Goal: Task Accomplishment & Management: Manage account settings

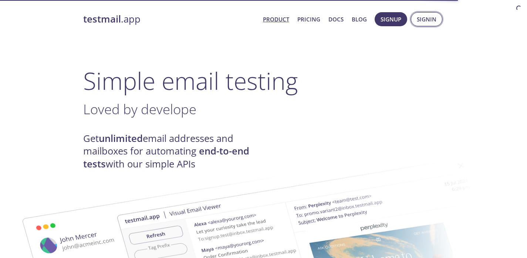
click at [418, 23] on span "Signin" at bounding box center [427, 19] width 20 height 10
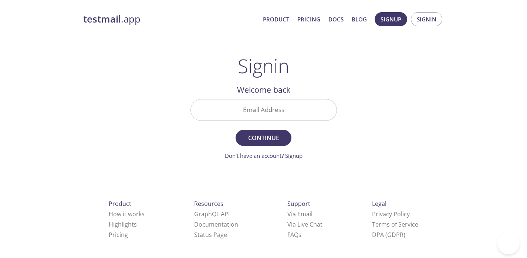
click at [258, 115] on input "Email Address" at bounding box center [264, 110] width 146 height 21
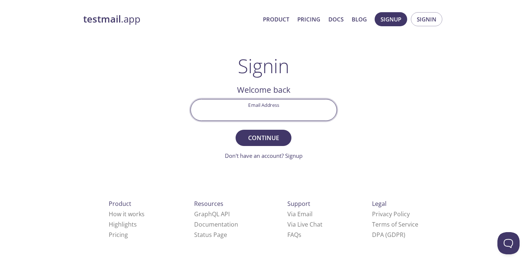
type input "[EMAIL_ADDRESS][DOMAIN_NAME]"
click at [260, 142] on span "Continue" at bounding box center [263, 138] width 39 height 10
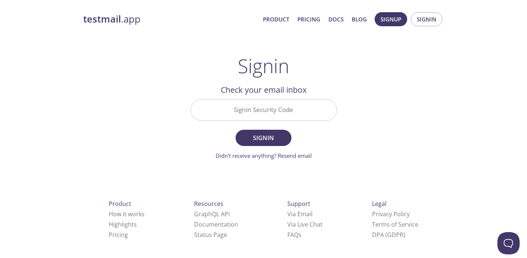
click at [248, 109] on input "Signin Security Code" at bounding box center [264, 110] width 146 height 21
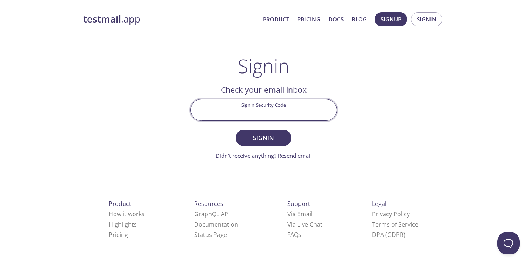
click at [157, 143] on div "testmail .app Product Pricing Docs Blog Signup Signin Signin Welcome back Email…" at bounding box center [263, 161] width 379 height 309
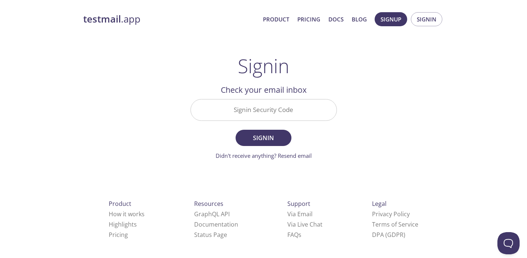
click at [233, 124] on form "Signin Security Code Signin Didn't receive anything? Resend email" at bounding box center [264, 129] width 147 height 61
click at [227, 113] on input "Signin Security Code" at bounding box center [264, 110] width 146 height 21
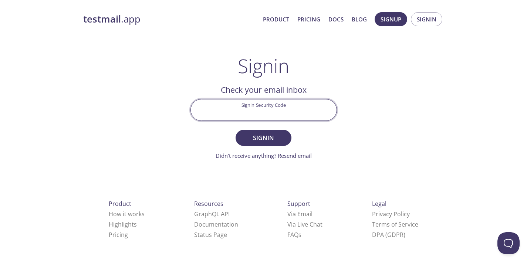
click at [144, 105] on div "testmail .app Product Pricing Docs Blog Signup Signin Signin Welcome back Email…" at bounding box center [263, 161] width 379 height 309
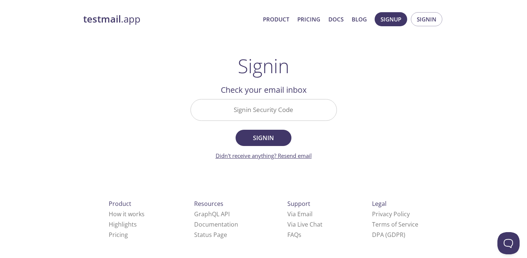
click at [252, 154] on link "Didn't receive anything? Resend email" at bounding box center [264, 155] width 96 height 7
click at [182, 147] on main "Signin Welcome back Email Address [EMAIL_ADDRESS][DOMAIN_NAME] Continue Don't h…" at bounding box center [264, 107] width 164 height 105
click at [225, 109] on input "Signin Security Code" at bounding box center [264, 110] width 146 height 21
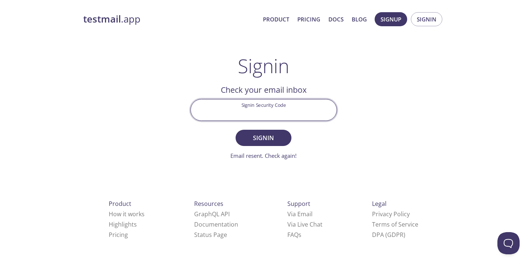
paste input "AVDKDNH"
type input "AVDKDNH"
click at [252, 138] on span "Signin" at bounding box center [263, 138] width 39 height 10
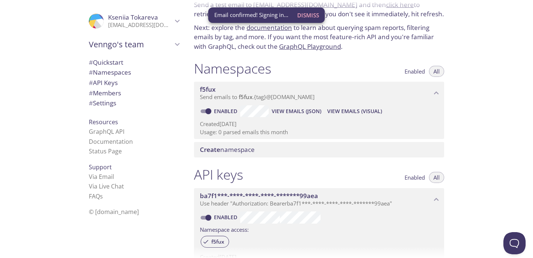
scroll to position [35, 0]
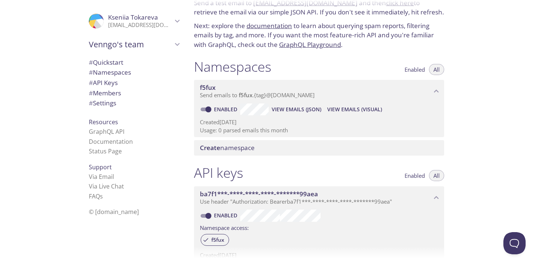
click at [444, 93] on div "f5fux Send emails to f5fux . {tag} @[DOMAIN_NAME]" at bounding box center [319, 91] width 250 height 23
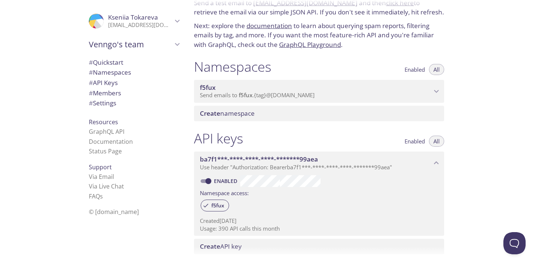
click at [444, 93] on div "f5fux Send emails to f5fux . {tag} @[DOMAIN_NAME]" at bounding box center [319, 91] width 250 height 23
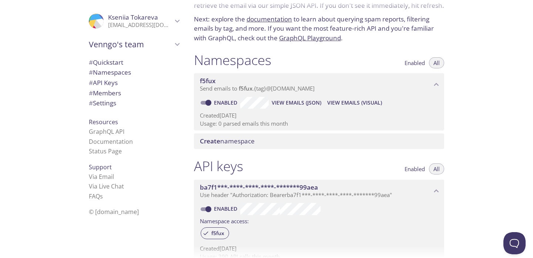
scroll to position [0, 0]
